Goal: Task Accomplishment & Management: Use online tool/utility

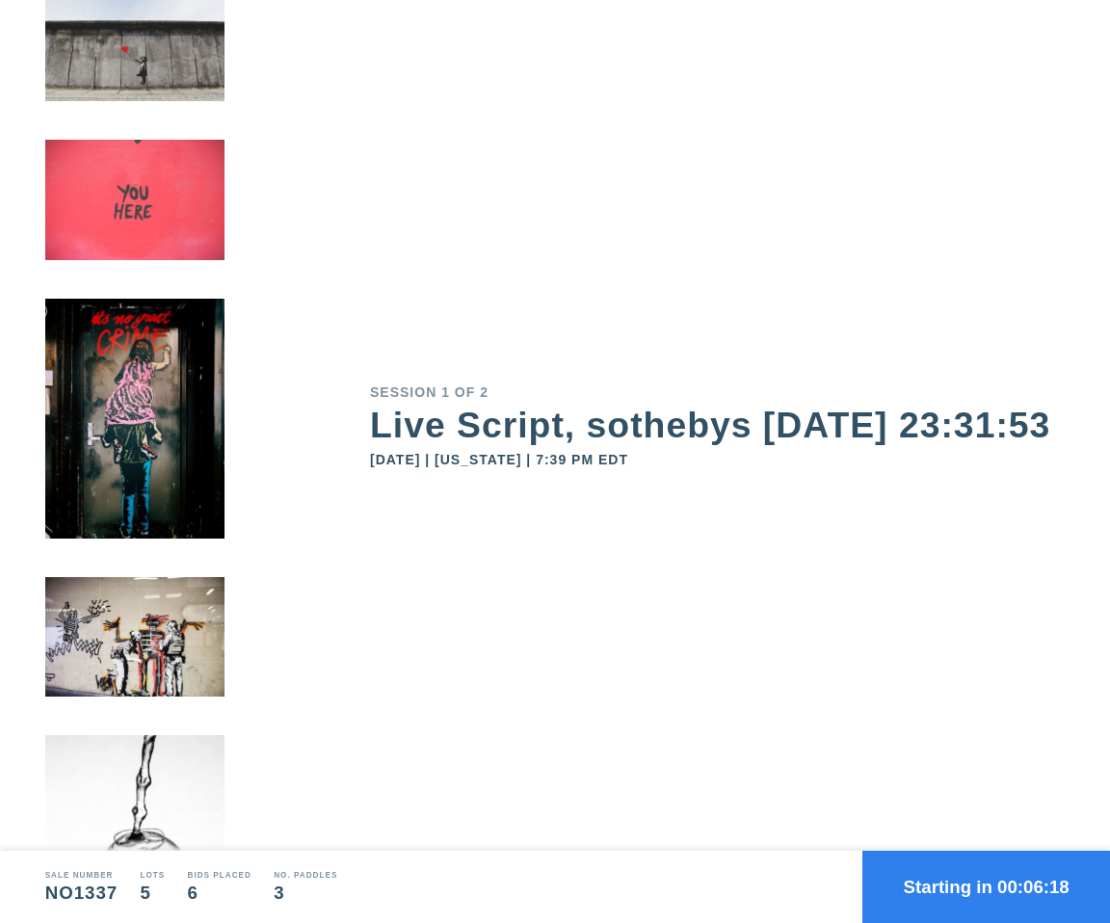
click at [977, 882] on button "Starting in 00:06:18" at bounding box center [987, 887] width 248 height 72
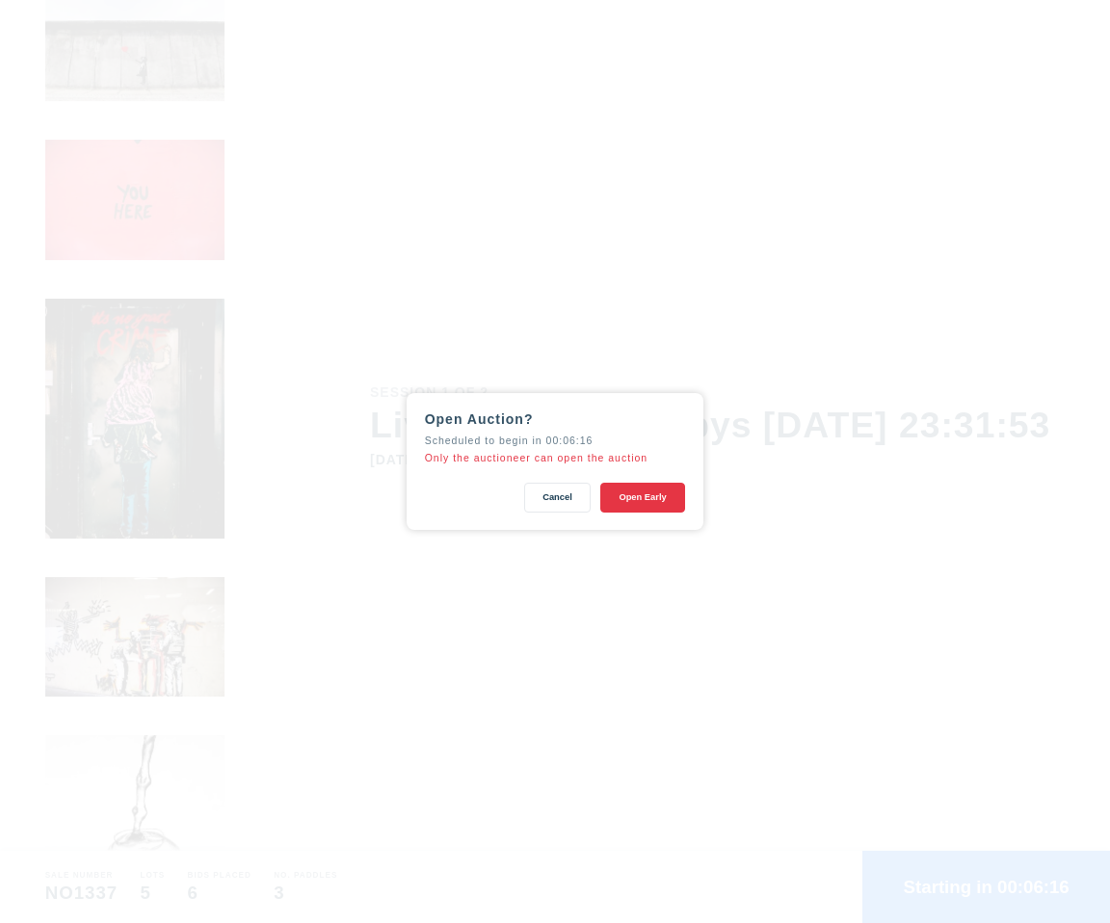
click at [746, 416] on div "Open Auction? Scheduled to begin in 00:06:16 Only the auctioneer can open the a…" at bounding box center [555, 461] width 1110 height 923
click at [560, 490] on button "Cancel" at bounding box center [557, 498] width 67 height 30
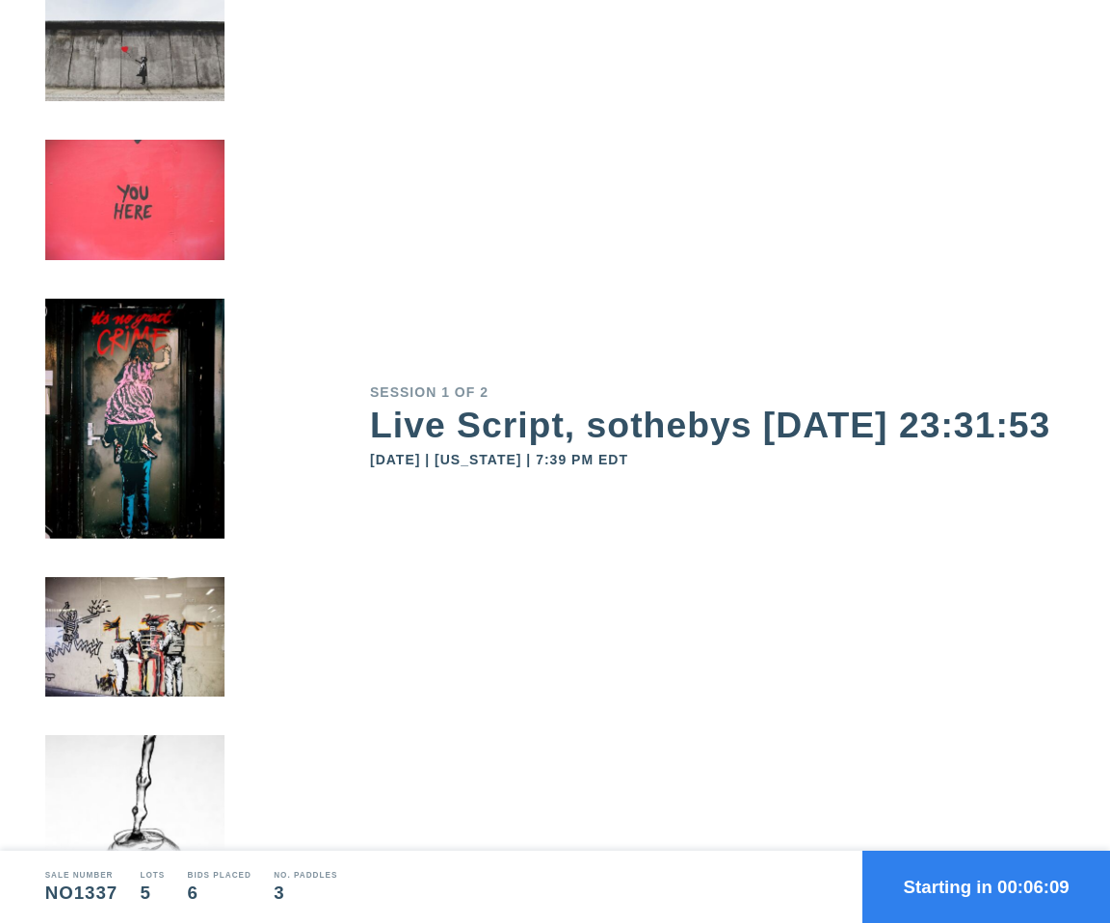
click at [886, 466] on div "[DATE] | [US_STATE] | 7:39 PM EDT" at bounding box center [717, 459] width 695 height 13
click at [689, 196] on div "Session 1 of 2 Live Script, sothebys 2025-10-14 23:31:53 October 14, 2025 | New…" at bounding box center [740, 425] width 740 height 851
